Goal: Find contact information: Find contact information

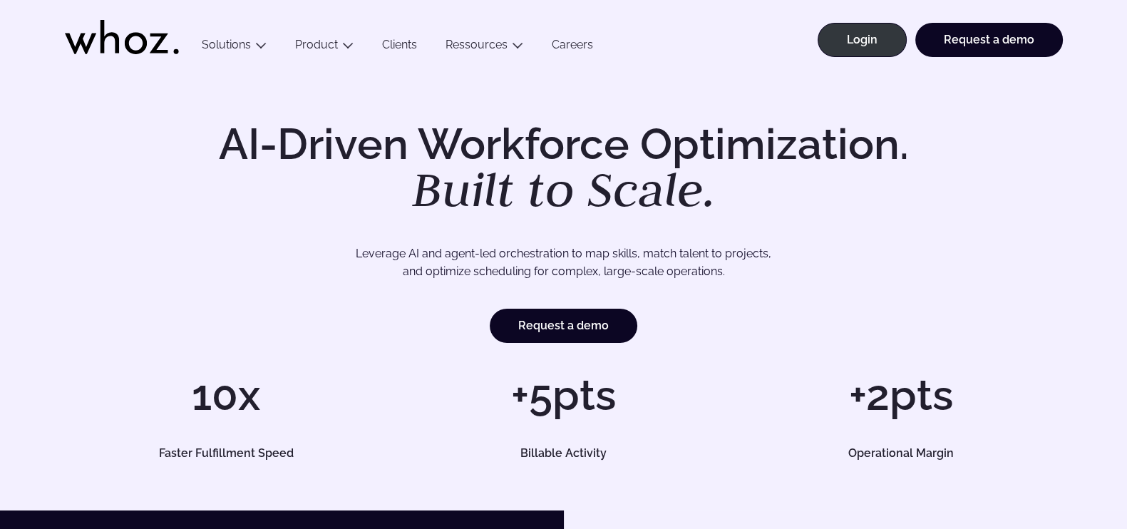
click at [32, 131] on div "AI-Driven Workforce Optimization. Built to Scale. Leverage AI and agent-led orc…" at bounding box center [564, 291] width 1070 height 336
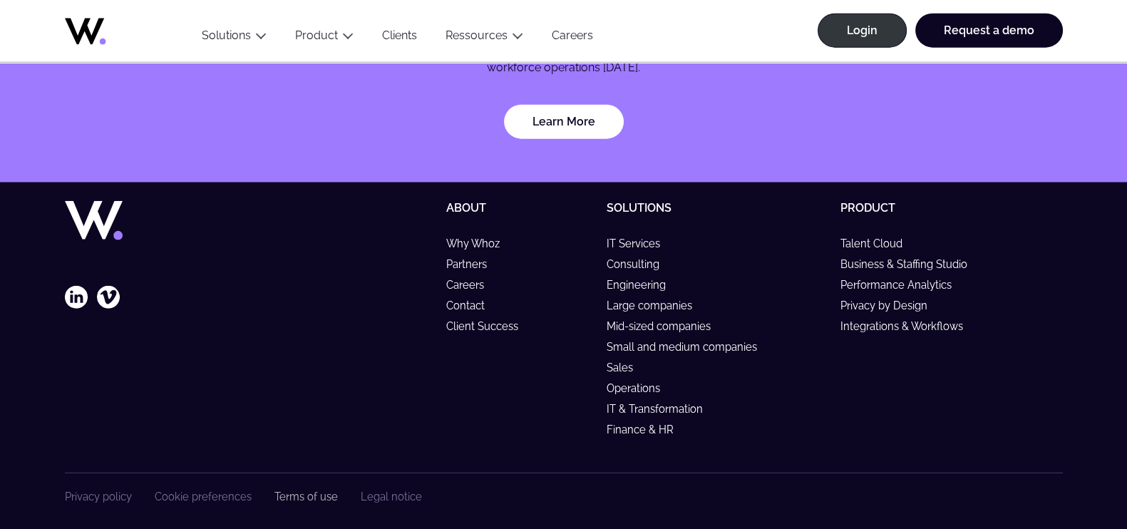
click at [321, 490] on link "Terms of use" at bounding box center [305, 496] width 63 height 12
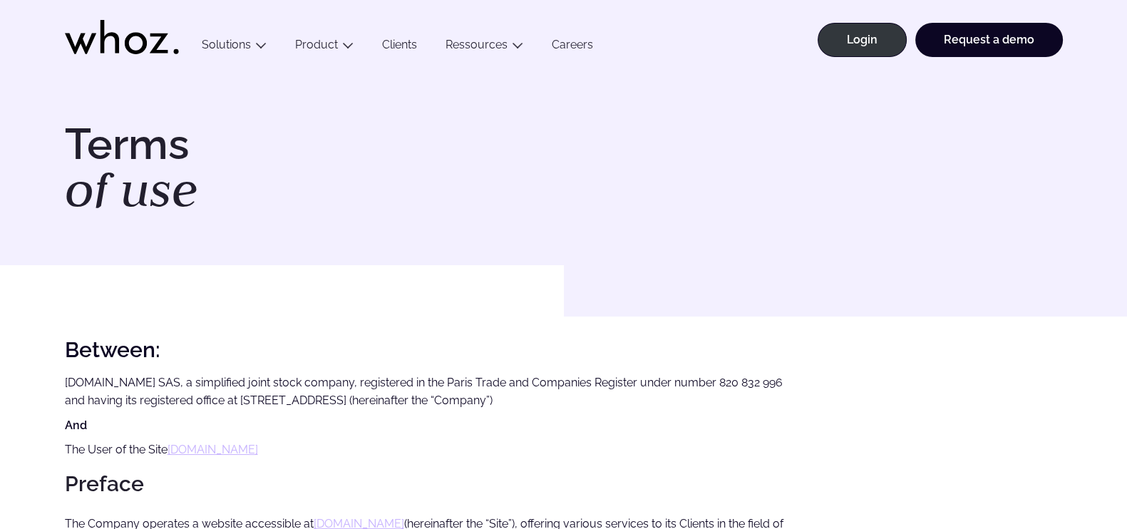
scroll to position [955, 0]
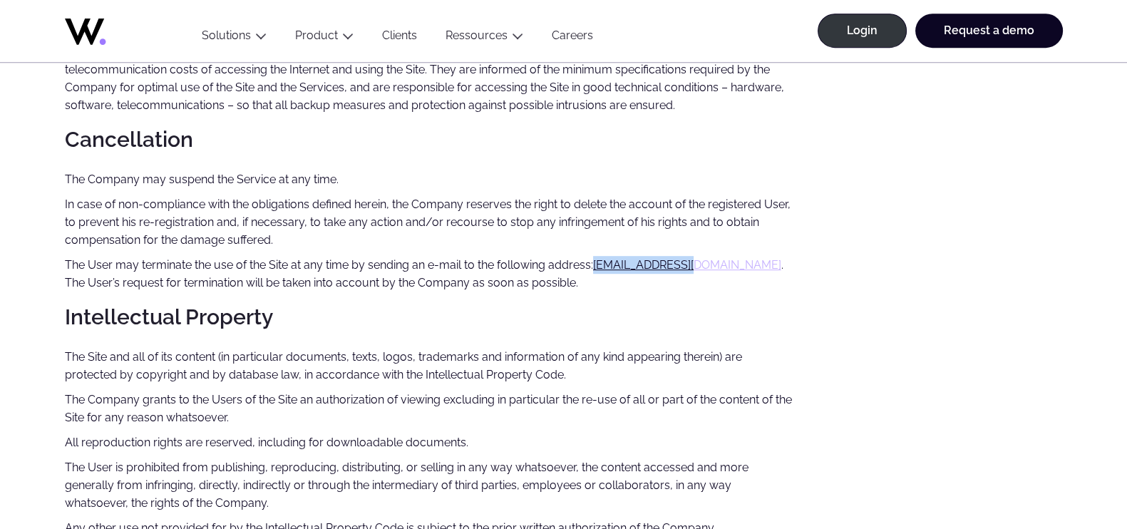
drag, startPoint x: 702, startPoint y: 264, endPoint x: 599, endPoint y: 255, distance: 103.7
click at [599, 256] on p "The User may terminate the use of the Site at any time by sending an e-mail to …" at bounding box center [430, 274] width 730 height 36
copy link "support@whoz.com"
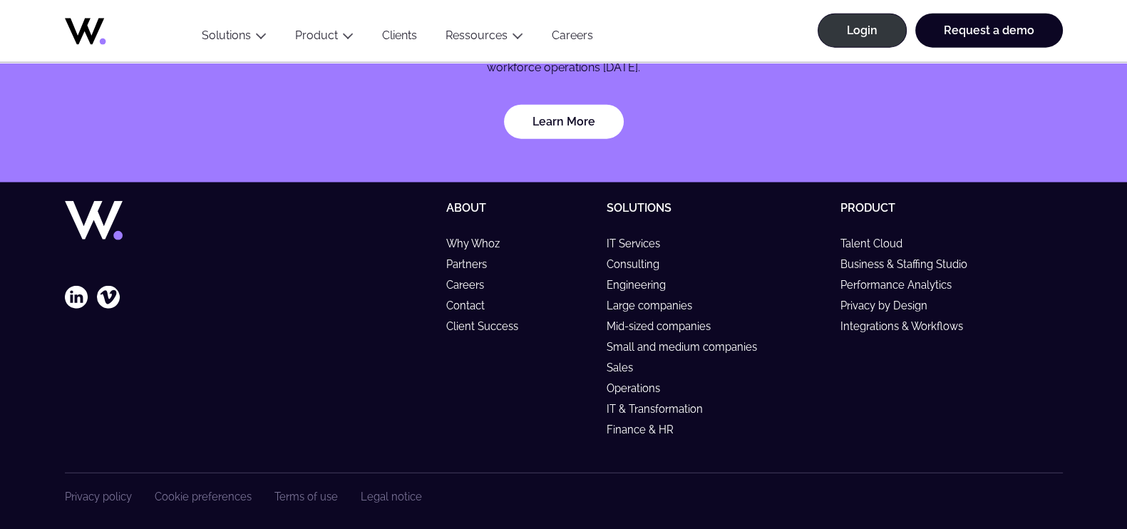
click at [105, 489] on div "Privacy policy Cookie preferences Terms of use Legal notice" at bounding box center [564, 507] width 998 height 69
click at [104, 490] on link "Privacy policy" at bounding box center [98, 496] width 67 height 12
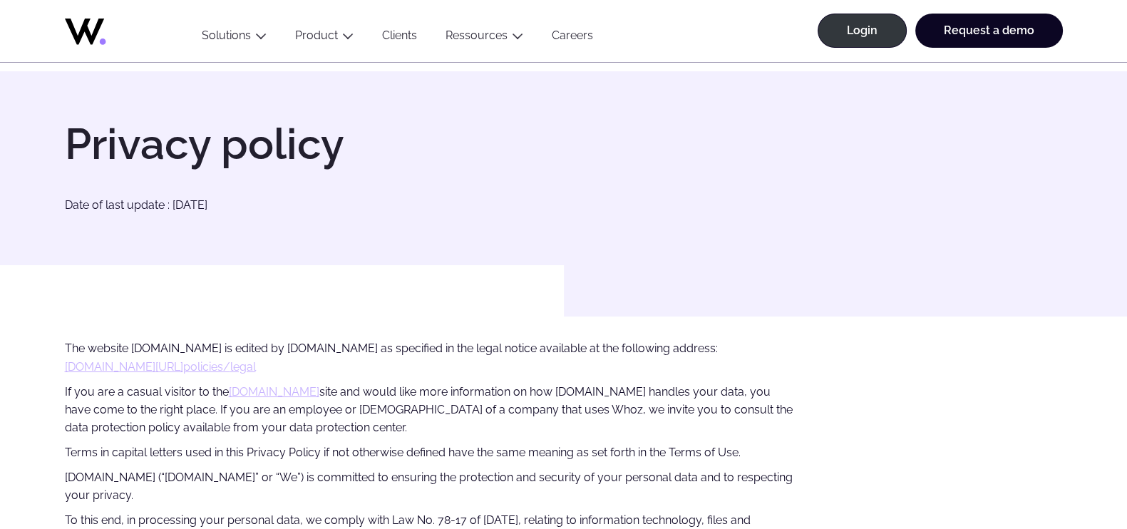
scroll to position [756, 0]
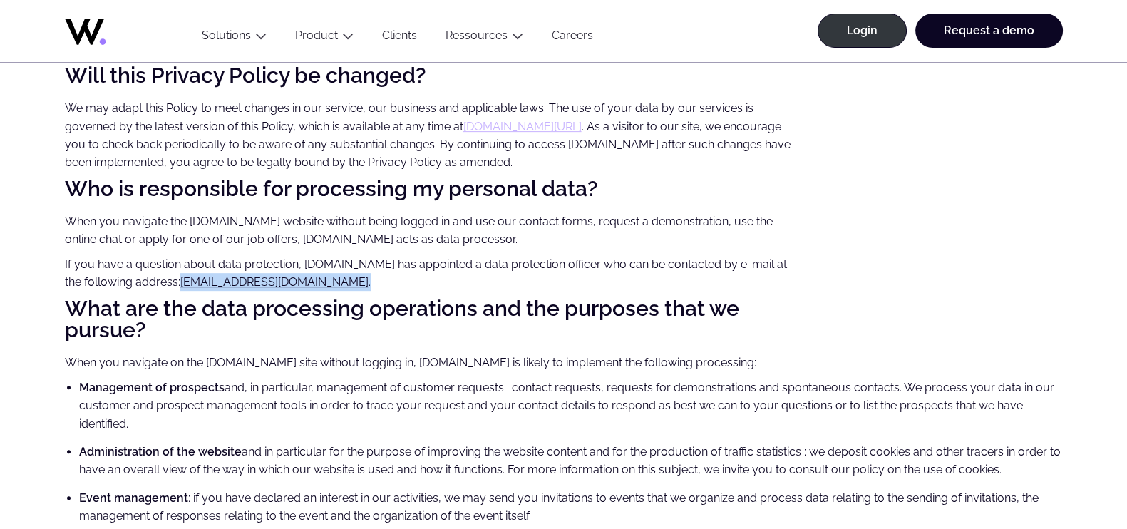
drag, startPoint x: 265, startPoint y: 264, endPoint x: 164, endPoint y: 258, distance: 101.4
click at [164, 258] on p "If you have a question about data protection, Biznet.io has appointed a data pr…" at bounding box center [430, 273] width 730 height 36
copy p "privacy@whoz.com ."
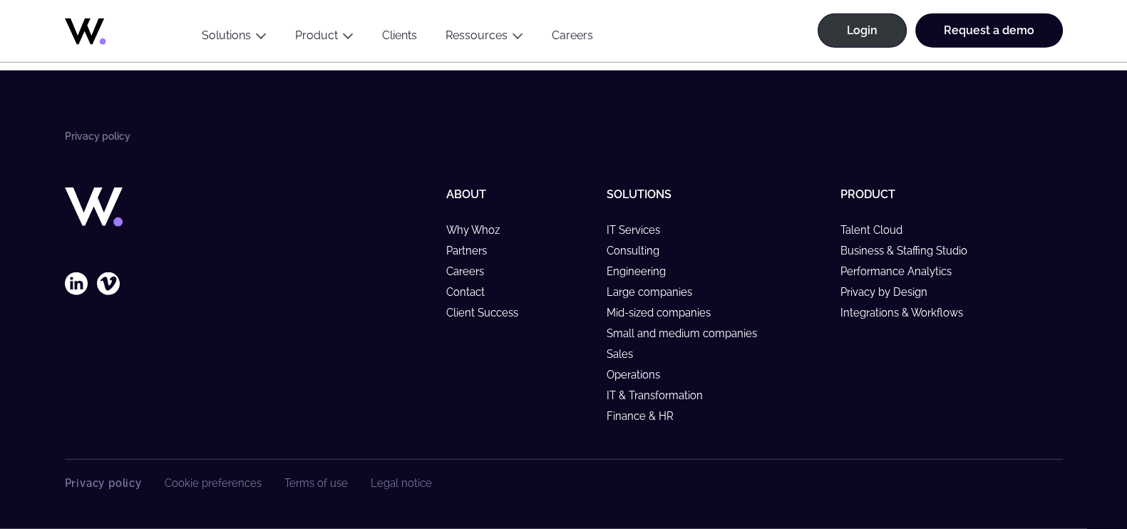
scroll to position [4495, 0]
click at [187, 482] on link "Cookie preferences" at bounding box center [213, 483] width 97 height 12
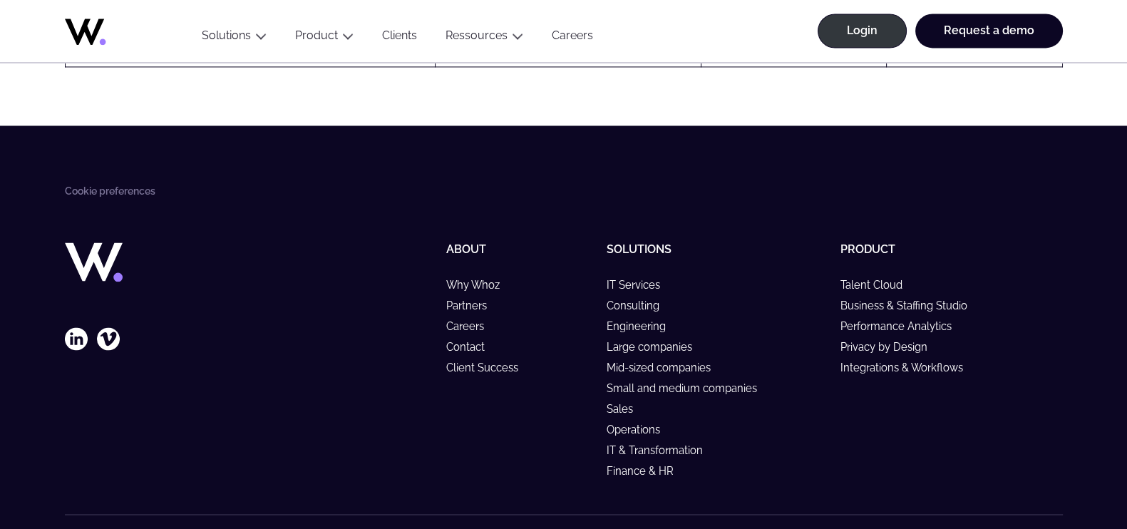
scroll to position [2886, 0]
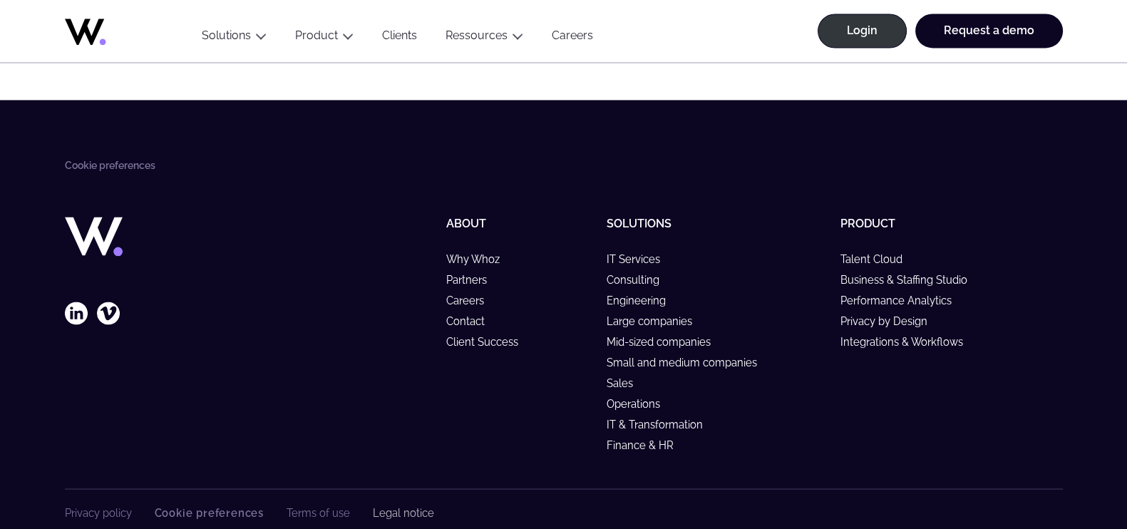
click at [388, 506] on link "Legal notice" at bounding box center [403, 512] width 61 height 12
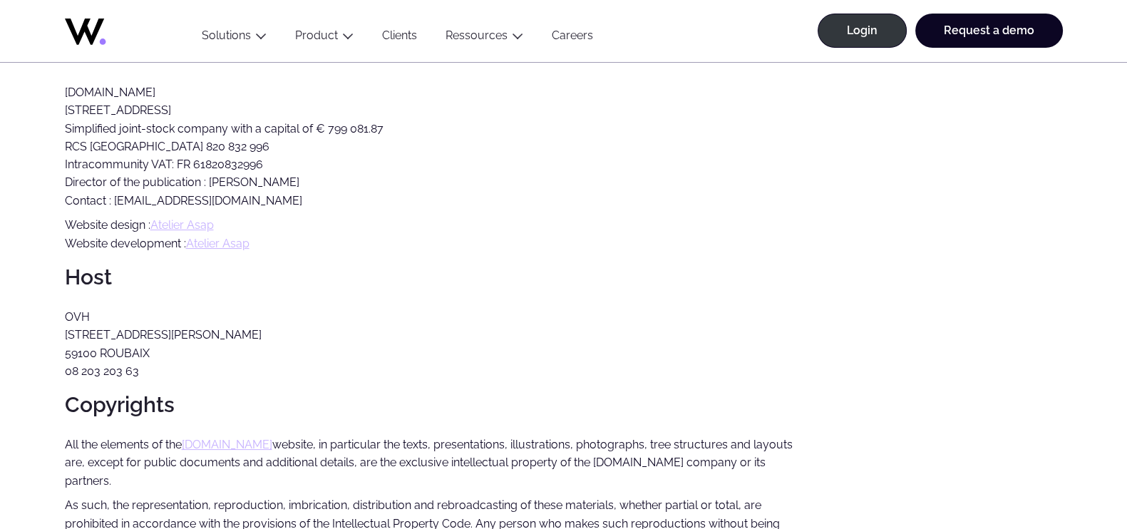
scroll to position [249, 0]
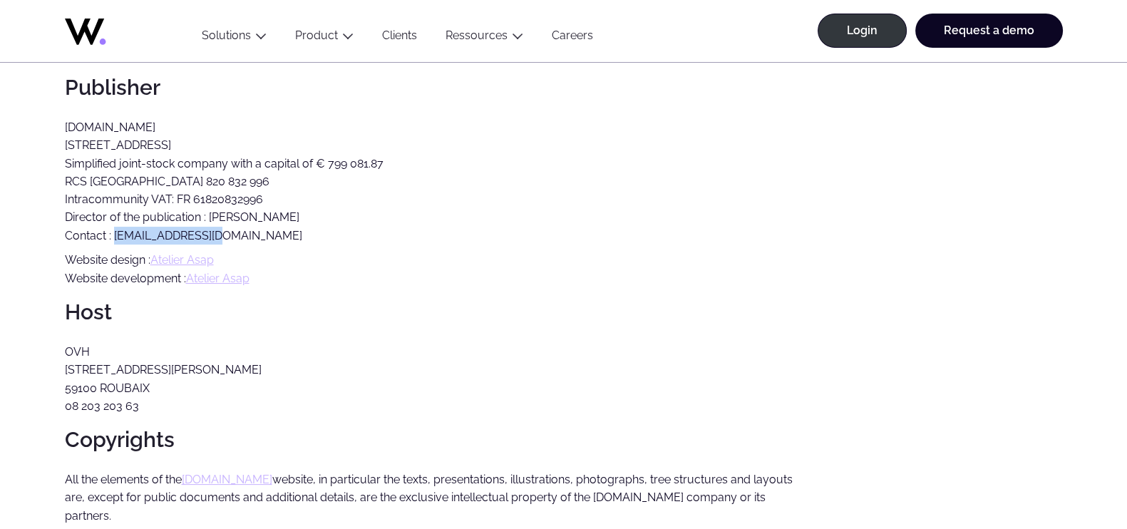
drag, startPoint x: 207, startPoint y: 237, endPoint x: 114, endPoint y: 242, distance: 93.5
click at [114, 242] on p "[DOMAIN_NAME] [STREET_ADDRESS] Simplified joint-stock company with a capital of…" at bounding box center [430, 181] width 730 height 126
copy p "[EMAIL_ADDRESS][DOMAIN_NAME]"
click at [477, 219] on p "[DOMAIN_NAME] [STREET_ADDRESS] Simplified joint-stock company with a capital of…" at bounding box center [430, 181] width 730 height 126
